Goal: Find specific page/section: Find specific page/section

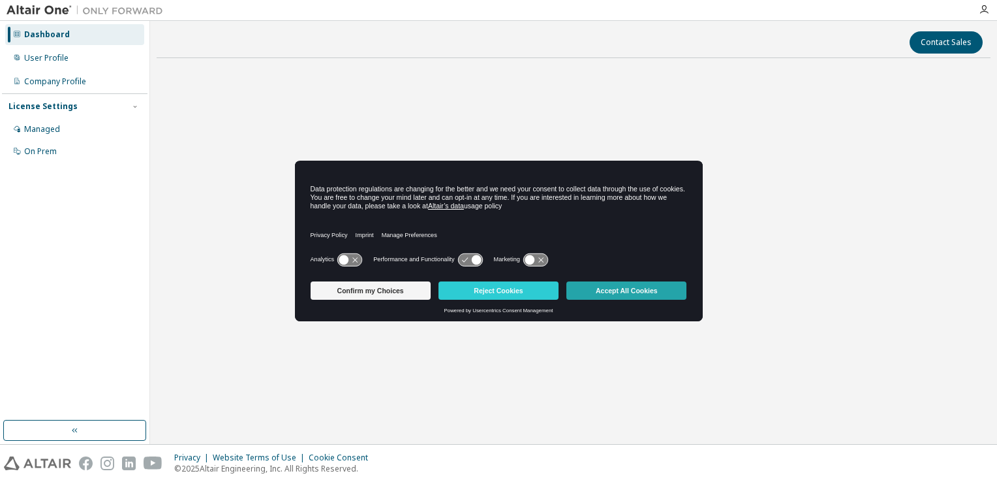
click at [669, 291] on button "Accept All Cookies" at bounding box center [626, 290] width 120 height 18
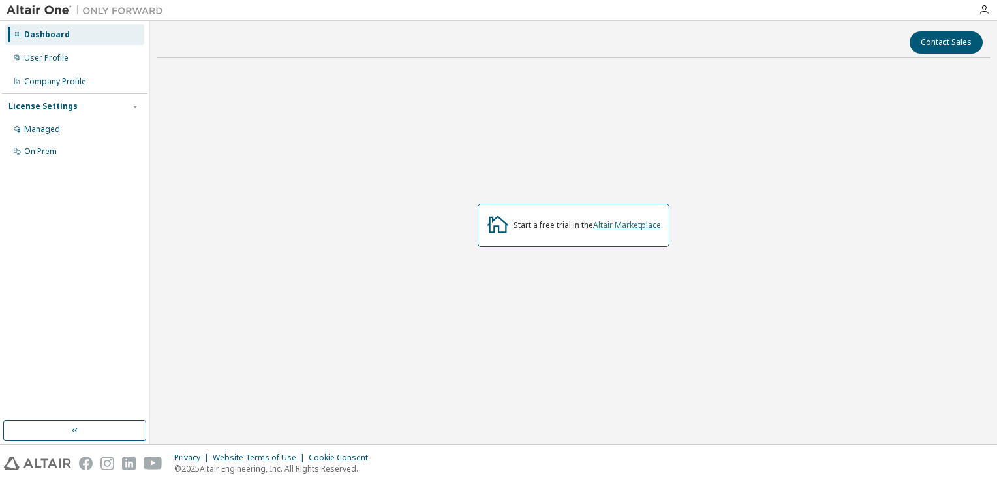
click at [613, 224] on link "Altair Marketplace" at bounding box center [627, 224] width 68 height 11
